Goal: Information Seeking & Learning: Learn about a topic

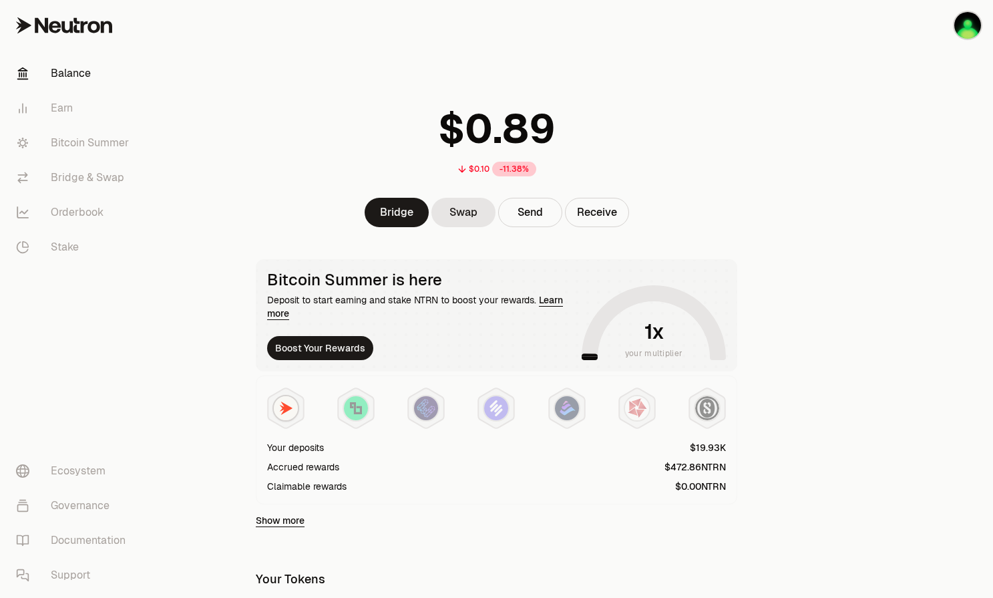
click at [865, 329] on div at bounding box center [918, 433] width 150 height 866
click at [97, 159] on link "Bitcoin Summer" at bounding box center [74, 143] width 139 height 35
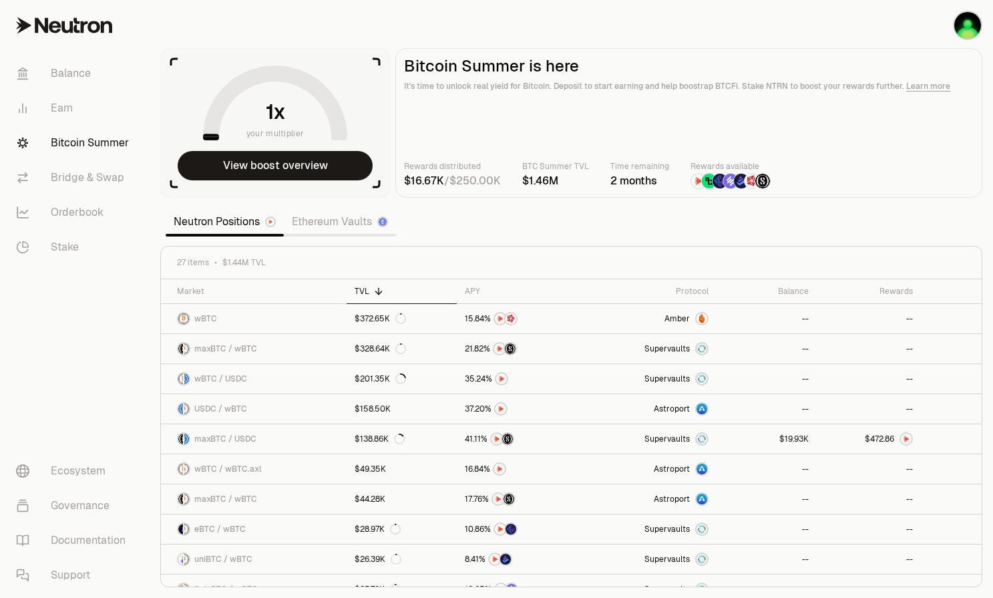
drag, startPoint x: 623, startPoint y: 223, endPoint x: 588, endPoint y: 223, distance: 35.4
click at [588, 223] on section "your multiplier View boost overview Bitcoin Summer is here It's time to unlock …" at bounding box center [571, 299] width 843 height 598
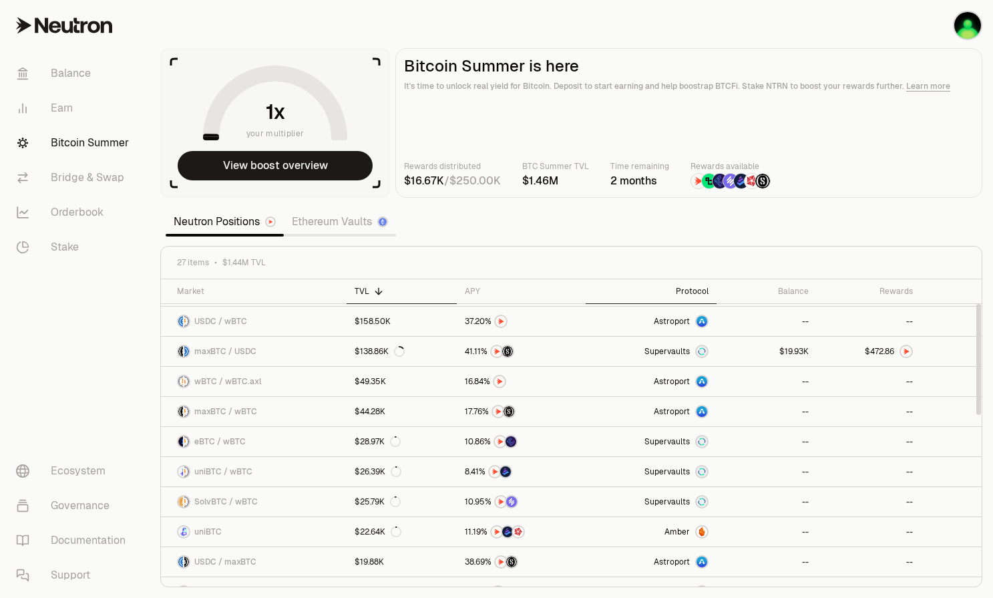
scroll to position [67, 0]
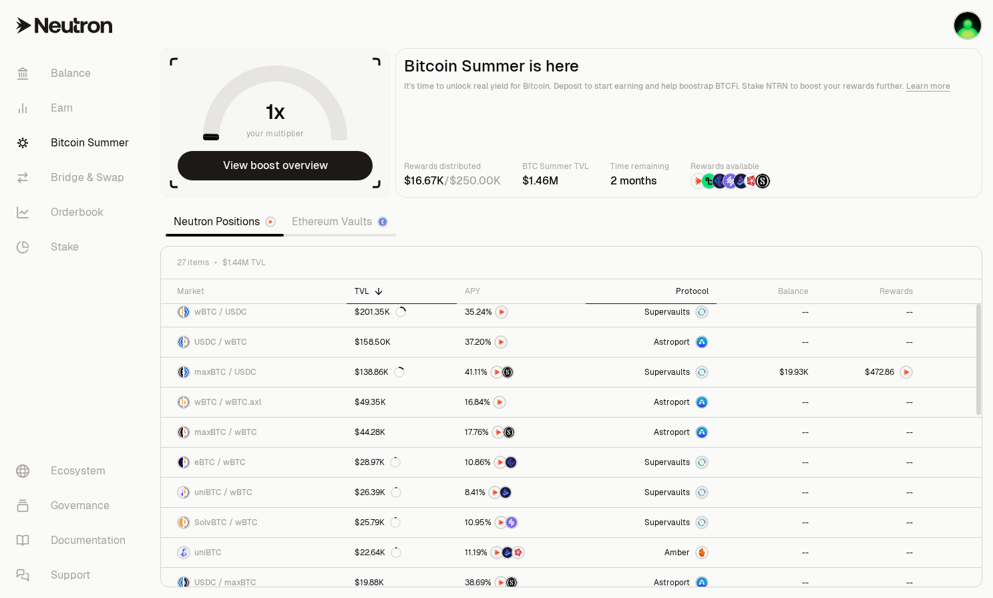
click at [704, 284] on th "Protocol" at bounding box center [651, 291] width 130 height 25
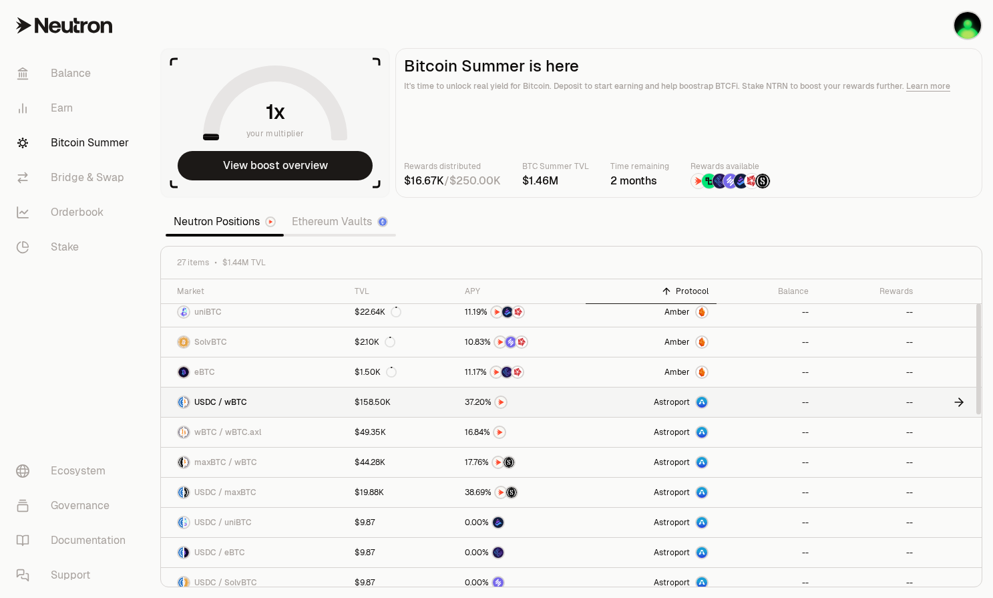
scroll to position [0, 0]
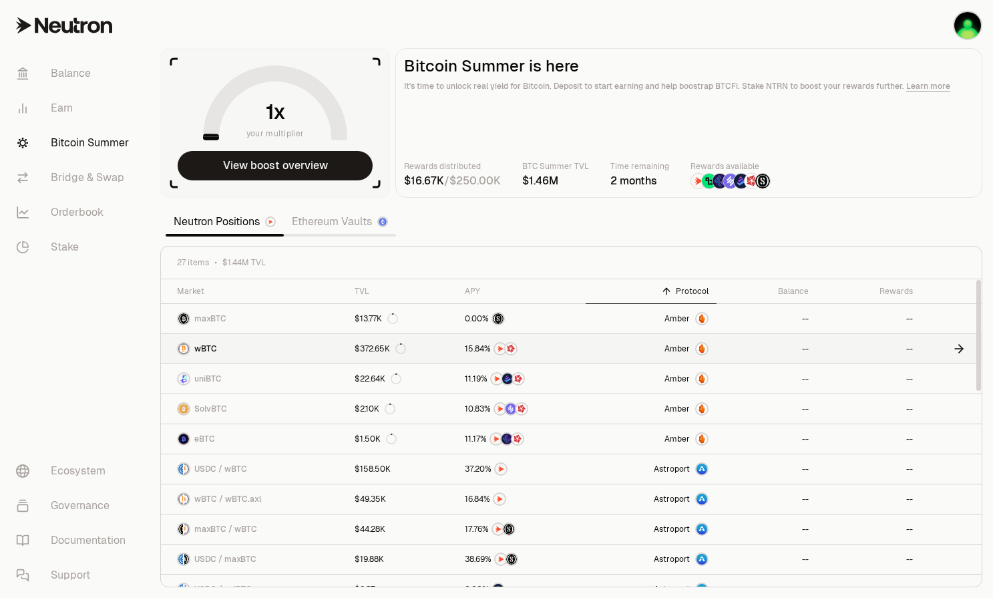
click at [679, 347] on span "Amber" at bounding box center [676, 348] width 25 height 11
click at [90, 513] on link "Governance" at bounding box center [74, 505] width 139 height 35
drag, startPoint x: 572, startPoint y: 220, endPoint x: 520, endPoint y: 234, distance: 53.3
click at [520, 234] on section "your multiplier View boost overview Bitcoin Summer is here It's time to unlock …" at bounding box center [571, 299] width 843 height 598
drag, startPoint x: 578, startPoint y: 240, endPoint x: 550, endPoint y: 238, distance: 28.1
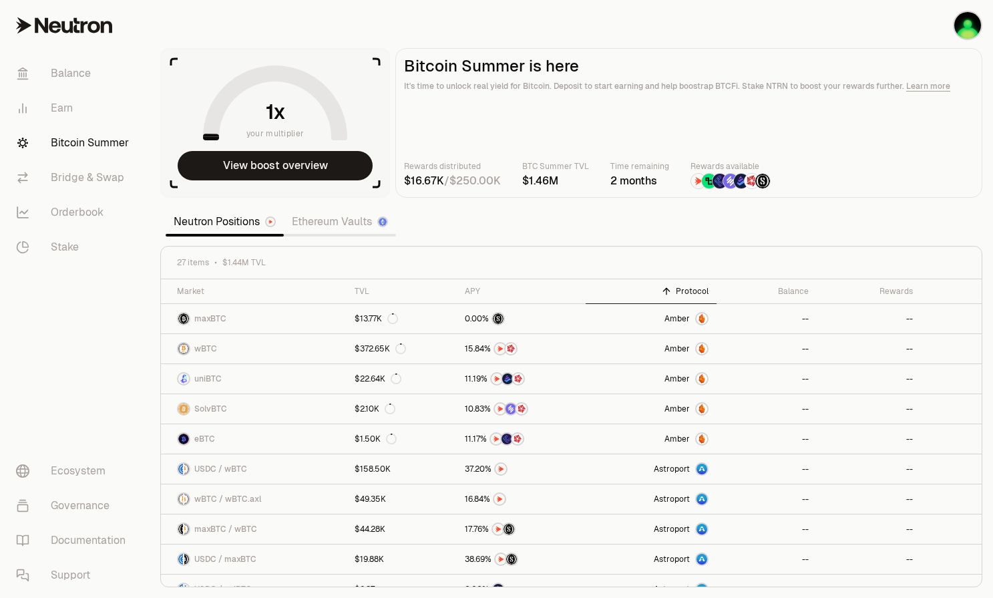
click at [552, 238] on section "your multiplier View boost overview Bitcoin Summer is here It's time to unlock …" at bounding box center [571, 299] width 843 height 598
click at [363, 222] on link "Ethereum Vaults" at bounding box center [340, 221] width 112 height 27
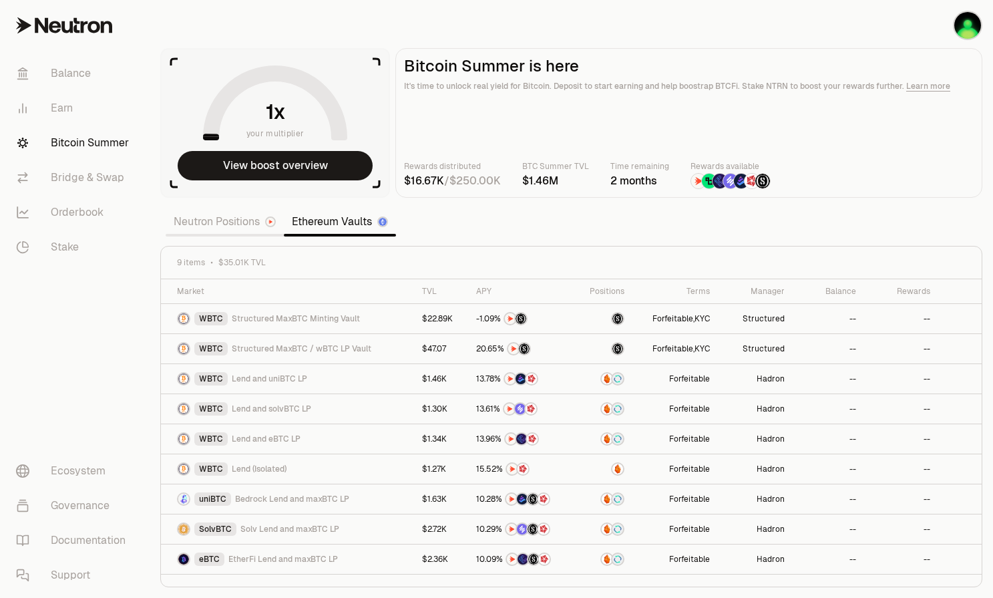
click at [206, 233] on link "Neutron Positions" at bounding box center [225, 221] width 118 height 27
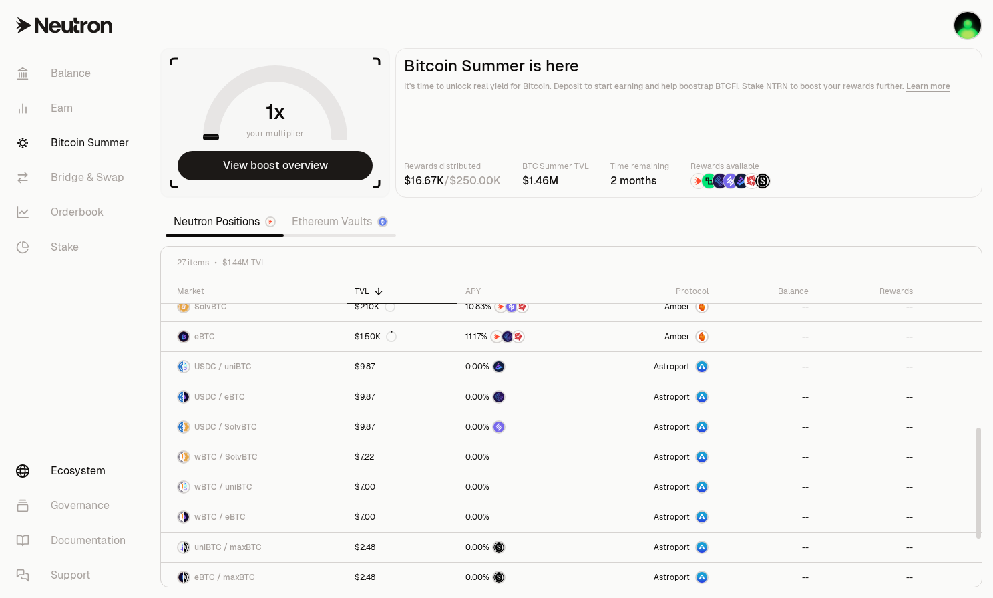
scroll to position [528, 0]
